Goal: Information Seeking & Learning: Learn about a topic

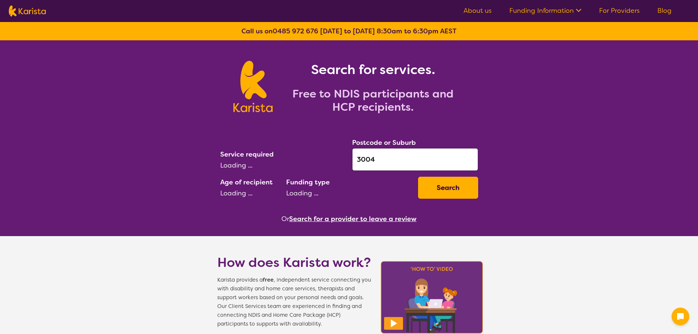
select select "AD"
select select "NDIS"
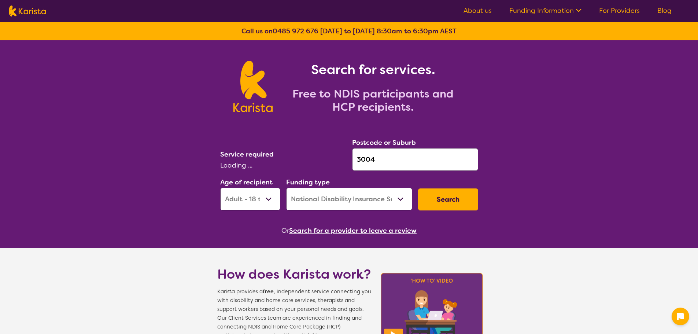
select select "[MEDICAL_DATA]"
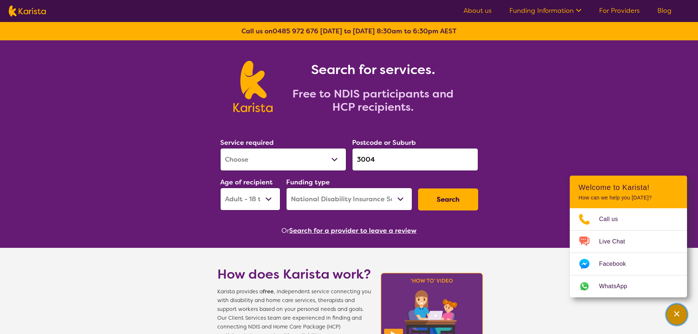
drag, startPoint x: 678, startPoint y: 316, endPoint x: 665, endPoint y: 208, distance: 108.9
click at [678, 316] on icon "Channel Menu" at bounding box center [676, 313] width 5 height 5
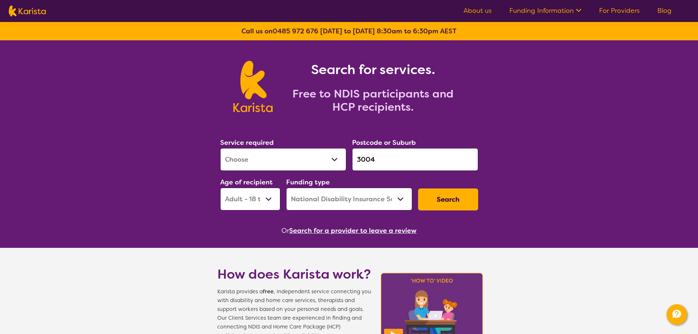
click at [618, 10] on link "For Providers" at bounding box center [619, 10] width 41 height 9
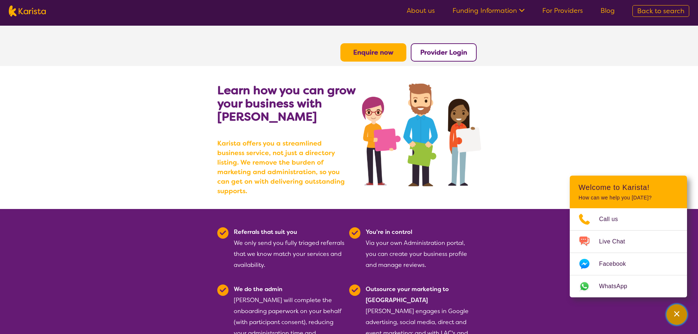
click at [676, 315] on icon "Channel Menu" at bounding box center [676, 313] width 7 height 7
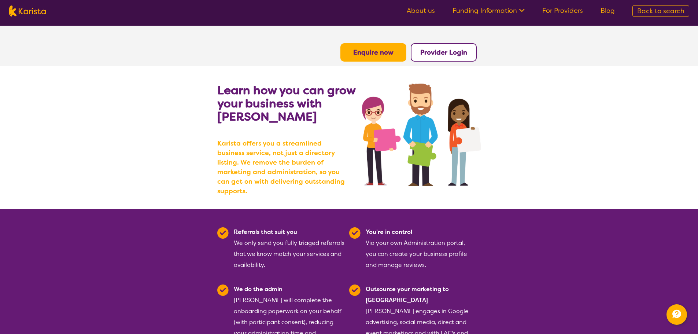
click at [371, 51] on b "Enquire now" at bounding box center [373, 52] width 40 height 9
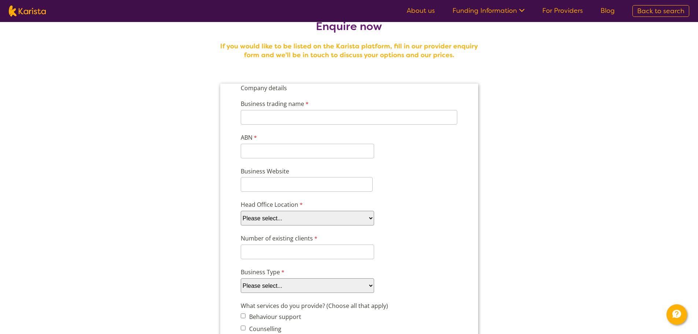
scroll to position [7, 0]
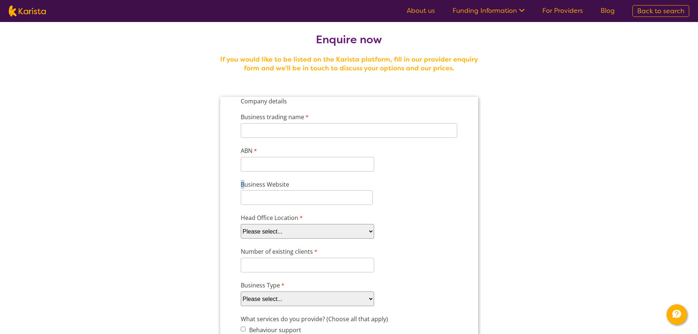
drag, startPoint x: 242, startPoint y: 186, endPoint x: 304, endPoint y: 179, distance: 62.2
click at [304, 179] on div "Business Website" at bounding box center [348, 192] width 223 height 28
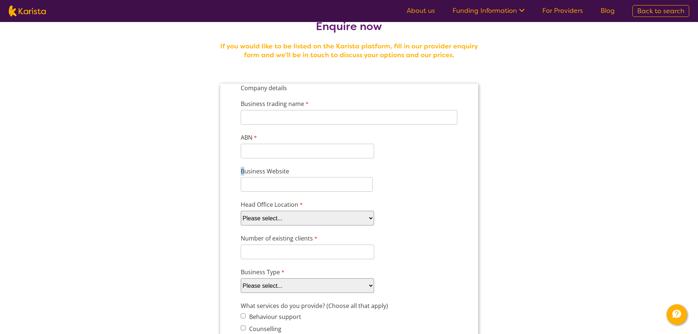
scroll to position [0, 0]
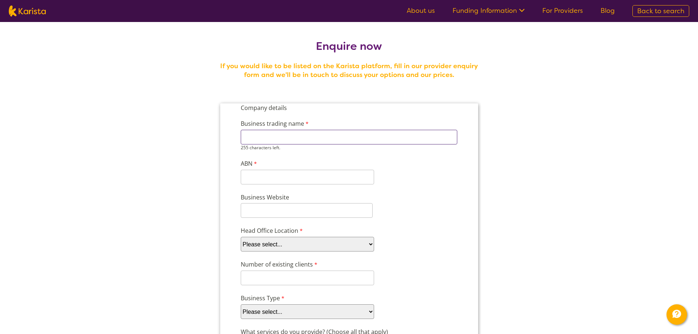
drag, startPoint x: 246, startPoint y: 135, endPoint x: 346, endPoint y: 135, distance: 100.3
click at [346, 135] on input "Business trading name" at bounding box center [348, 137] width 216 height 15
click at [41, 15] on img at bounding box center [27, 10] width 37 height 11
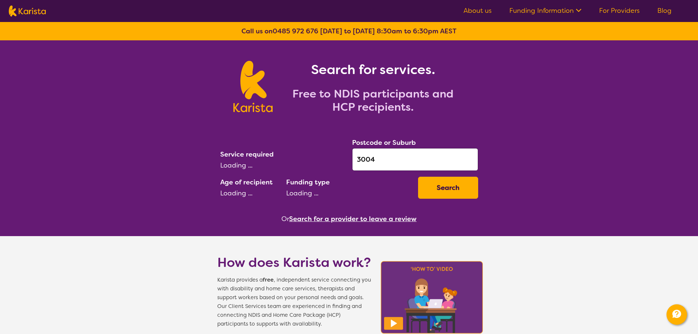
select select "AD"
select select "NDIS"
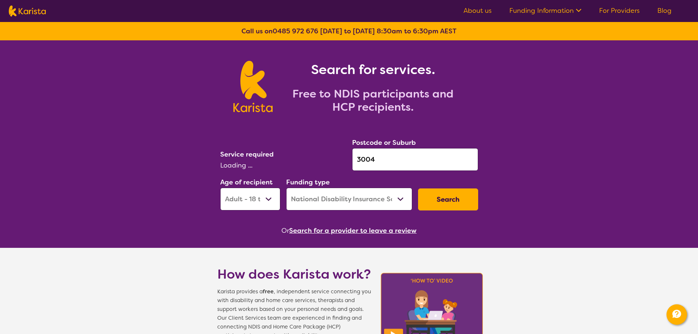
select select "[MEDICAL_DATA]"
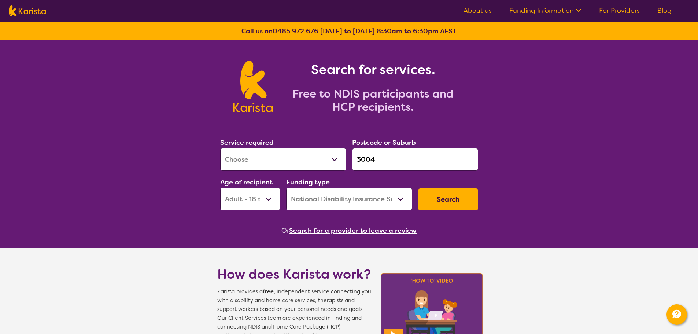
click at [320, 230] on button "Search for a provider to leave a review" at bounding box center [352, 230] width 127 height 11
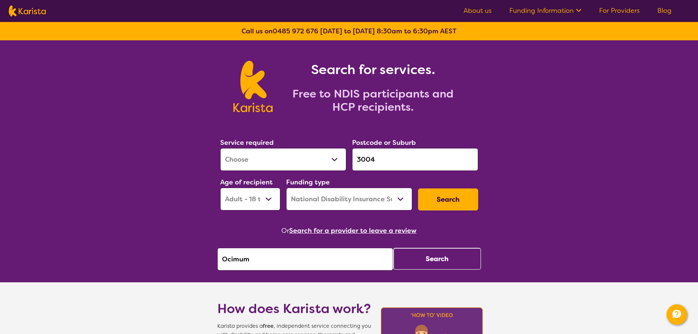
click at [417, 261] on button "Search" at bounding box center [437, 259] width 88 height 22
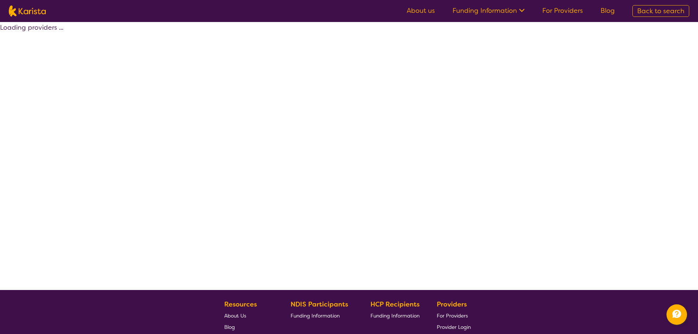
select select "by_score"
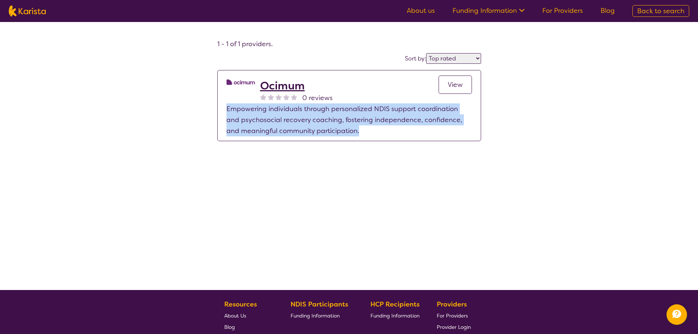
drag, startPoint x: 231, startPoint y: 107, endPoint x: 357, endPoint y: 129, distance: 128.2
click at [357, 129] on p "Empowering individuals through personalized NDIS support coordination and psych…" at bounding box center [348, 119] width 245 height 33
click at [452, 79] on link "View" at bounding box center [454, 84] width 33 height 18
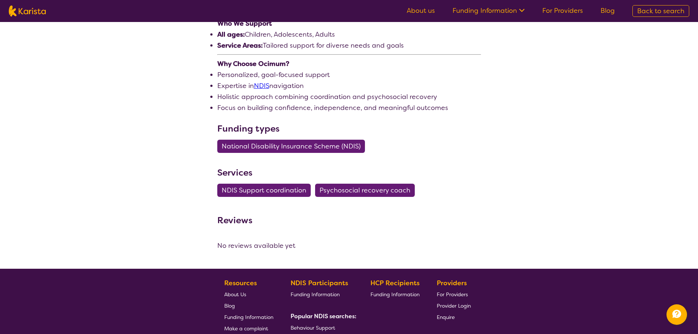
scroll to position [439, 0]
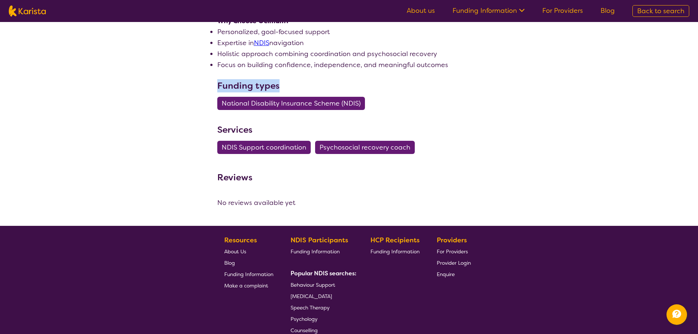
drag, startPoint x: 216, startPoint y: 87, endPoint x: 280, endPoint y: 90, distance: 63.4
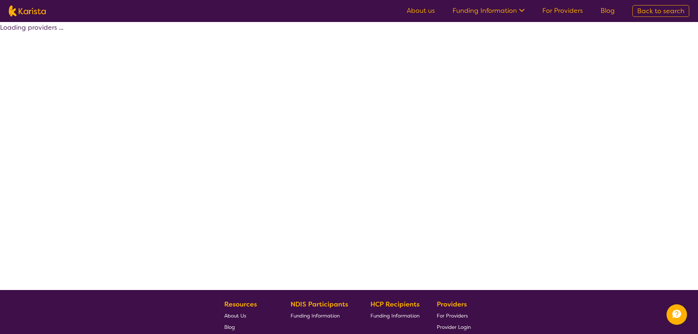
select select "by_score"
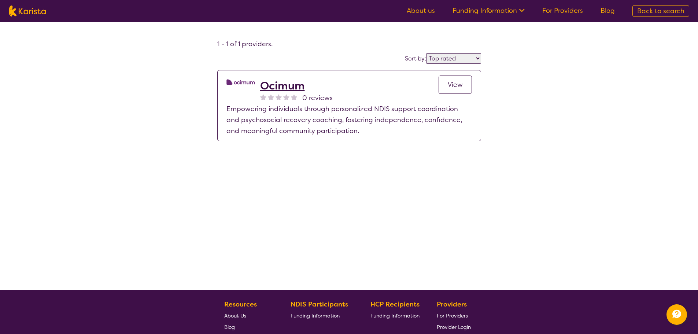
select select "[MEDICAL_DATA]"
select select "AD"
select select "NDIS"
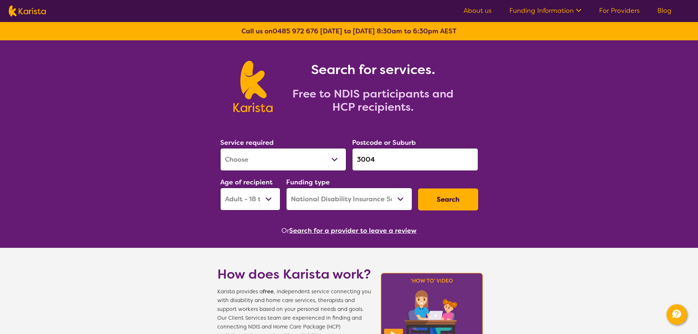
click at [421, 162] on input "3004" at bounding box center [415, 159] width 126 height 23
